Goal: Information Seeking & Learning: Learn about a topic

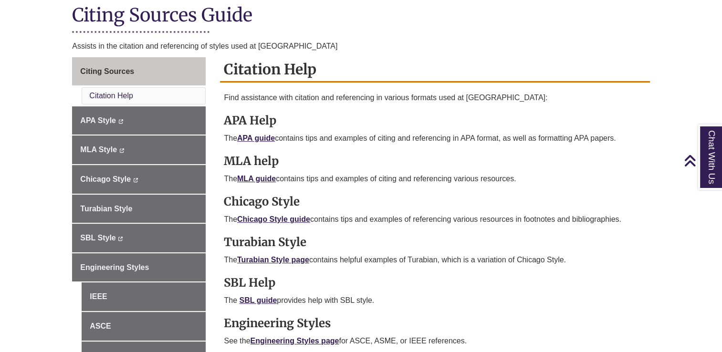
scroll to position [225, 0]
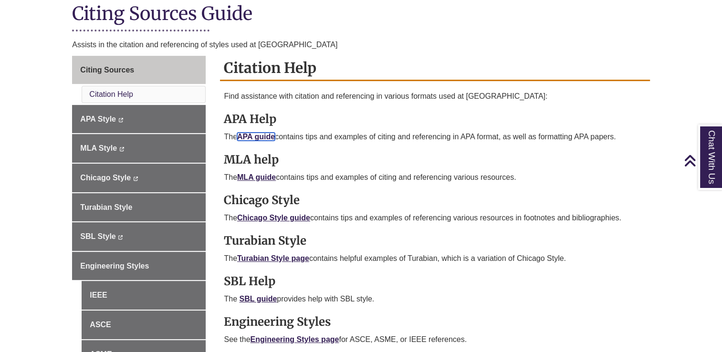
click at [256, 135] on link "APA guide" at bounding box center [256, 137] width 38 height 8
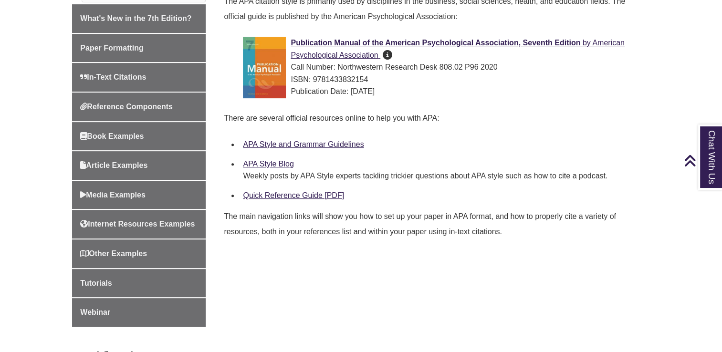
scroll to position [314, 0]
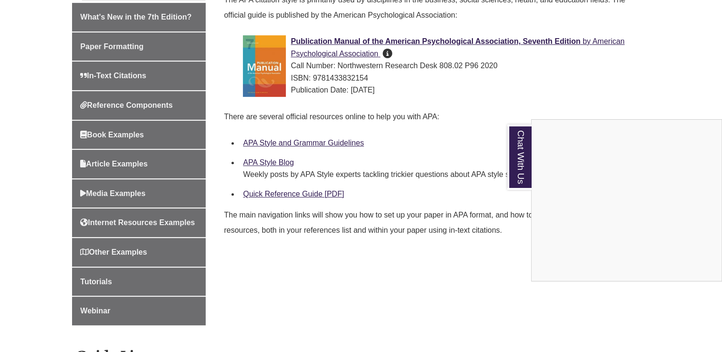
click at [120, 72] on div "Chat With Us" at bounding box center [361, 176] width 722 height 352
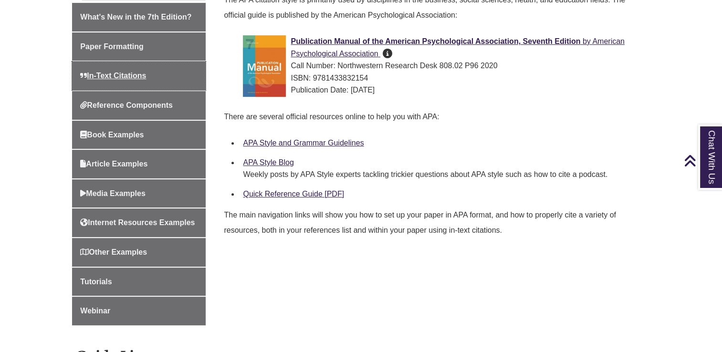
click at [120, 72] on span "In-Text Citations" at bounding box center [113, 76] width 66 height 8
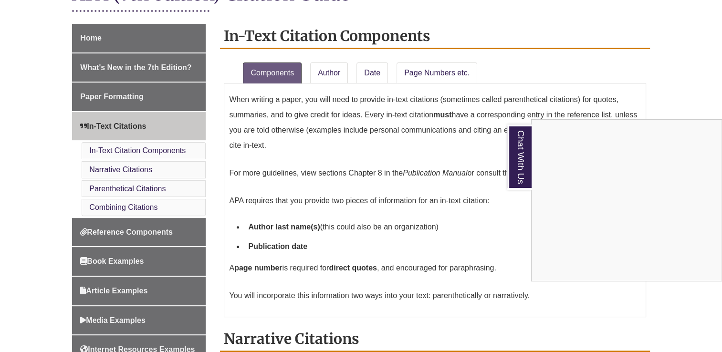
scroll to position [244, 0]
click at [330, 73] on div "Chat With Us" at bounding box center [361, 176] width 722 height 352
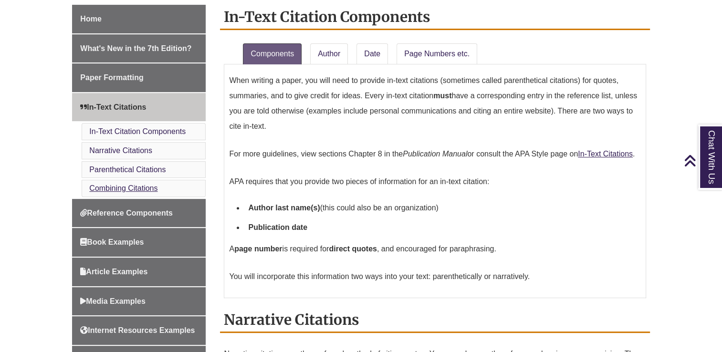
scroll to position [265, 0]
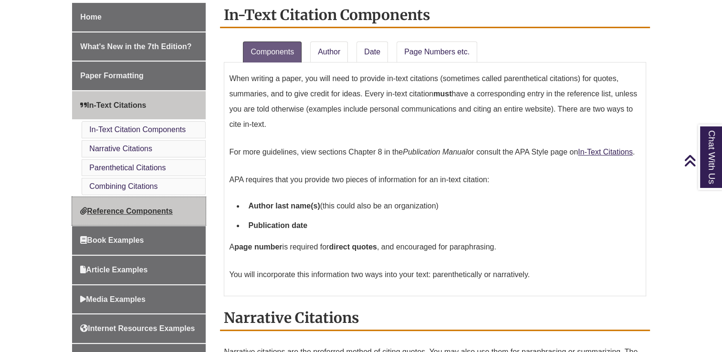
click at [155, 215] on link "Reference Components" at bounding box center [139, 211] width 134 height 29
